Goal: Transaction & Acquisition: Book appointment/travel/reservation

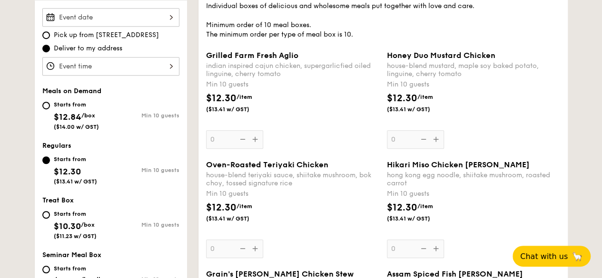
scroll to position [190, 0]
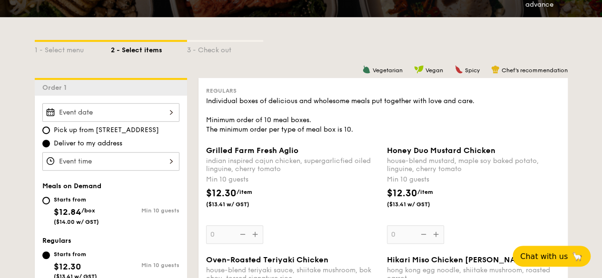
click at [166, 115] on div at bounding box center [110, 112] width 137 height 19
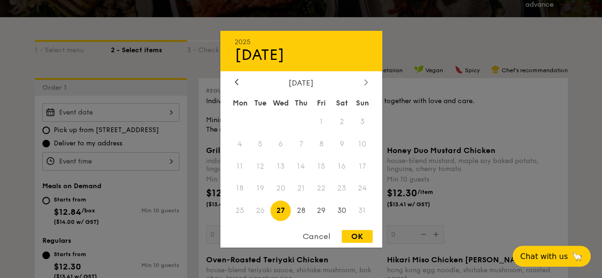
click at [364, 79] on icon at bounding box center [365, 82] width 3 height 6
click at [283, 122] on span "3" at bounding box center [280, 121] width 20 height 20
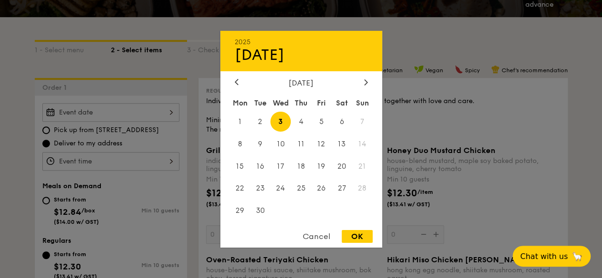
click at [356, 241] on div "OK" at bounding box center [356, 236] width 31 height 13
type input "Sep 03, 2025"
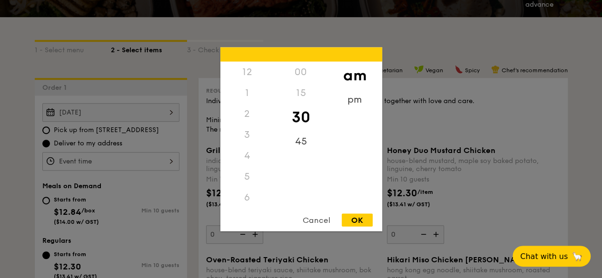
click at [129, 163] on div "12 1 2 3 4 5 6 7 8 9 10 11 00 15 30 45 am pm Cancel OK" at bounding box center [110, 161] width 137 height 19
click at [247, 192] on div "11" at bounding box center [247, 200] width 54 height 28
click at [300, 73] on div "00" at bounding box center [301, 75] width 54 height 28
click at [363, 220] on div "OK" at bounding box center [356, 220] width 31 height 13
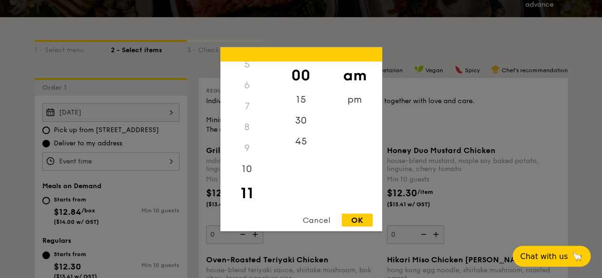
type input "11:00AM"
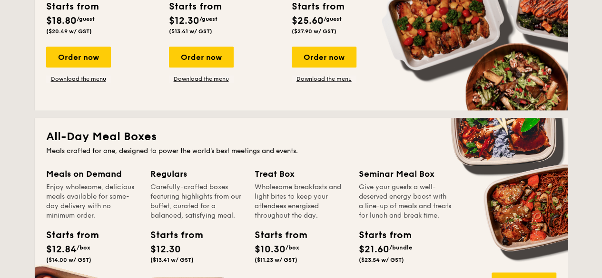
scroll to position [618, 0]
